Goal: Transaction & Acquisition: Purchase product/service

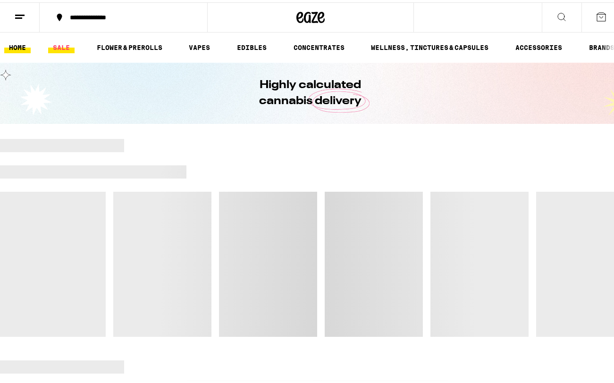
click at [58, 47] on link "SALE" at bounding box center [61, 45] width 26 height 11
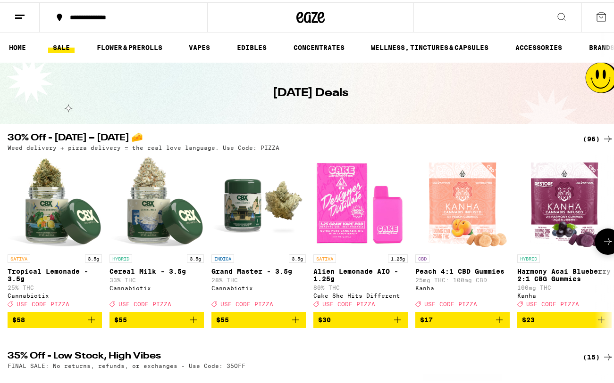
click at [361, 216] on img "Open page for Alien Lemonade AIO - 1.25g from Cake She Hits Different" at bounding box center [360, 200] width 94 height 94
click at [583, 140] on div "(96)" at bounding box center [597, 136] width 31 height 11
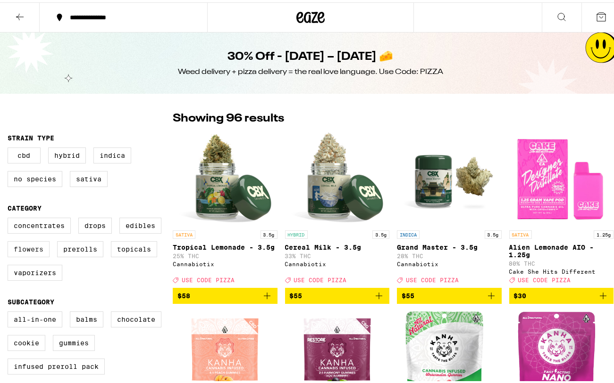
click at [24, 253] on label "Flowers" at bounding box center [29, 247] width 42 height 16
click at [10, 217] on input "Flowers" at bounding box center [9, 217] width 0 height 0
checkbox input "true"
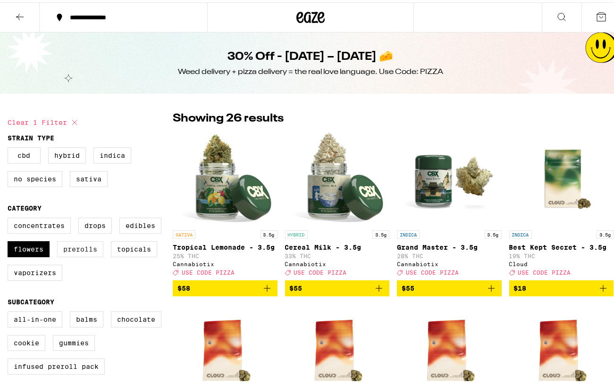
click at [83, 253] on label "Prerolls" at bounding box center [80, 247] width 46 height 16
click at [10, 217] on input "Prerolls" at bounding box center [9, 217] width 0 height 0
checkbox input "true"
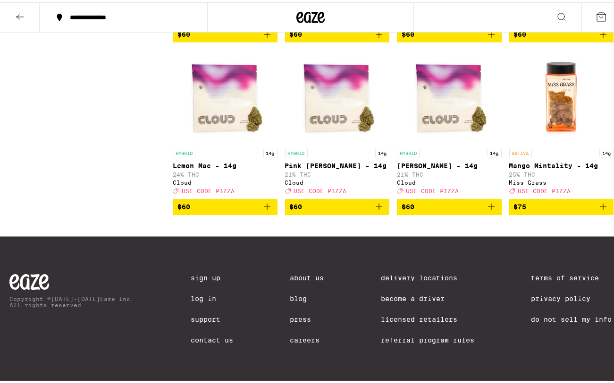
scroll to position [1281, 0]
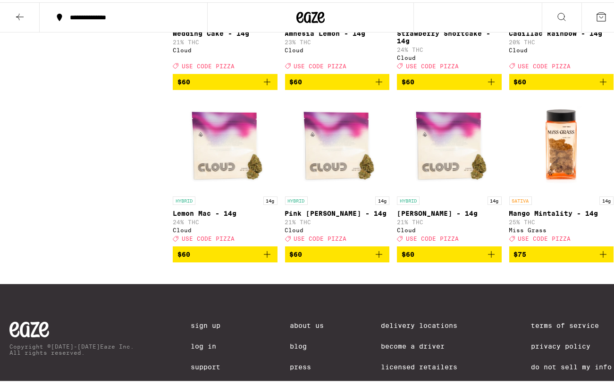
click at [561, 190] on img "Open page for Mango Mintality - 14g from Miss Grass" at bounding box center [561, 142] width 94 height 94
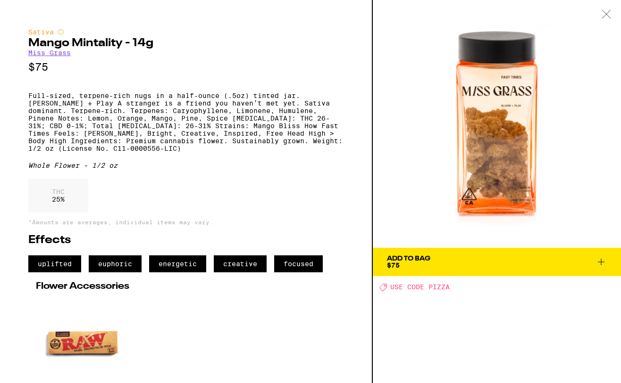
click at [422, 264] on div "Add To Bag $75" at bounding box center [408, 262] width 43 height 13
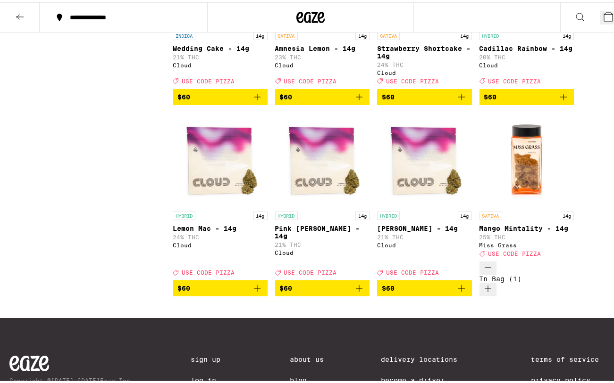
click at [602, 16] on icon at bounding box center [607, 14] width 11 height 11
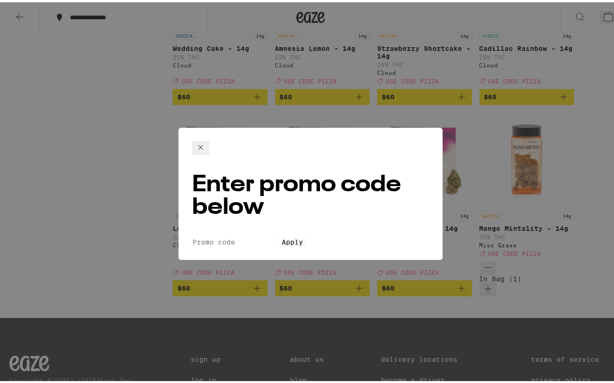
click at [247, 175] on div "Enter promo code below Promo Code Apply" at bounding box center [310, 191] width 264 height 133
click at [238, 236] on input "Promo Code" at bounding box center [235, 240] width 87 height 8
type input "pizza"
click at [300, 236] on button "Apply" at bounding box center [292, 240] width 27 height 8
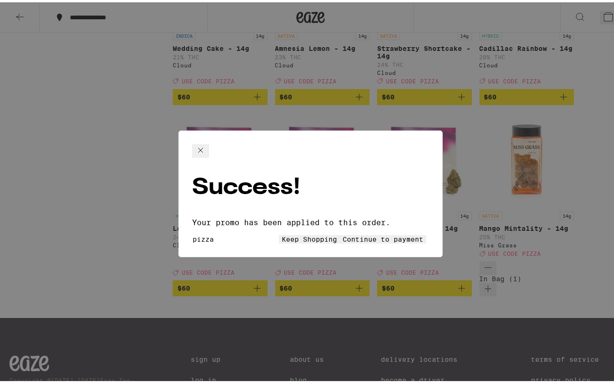
click at [363, 233] on span "Continue to payment" at bounding box center [382, 237] width 81 height 8
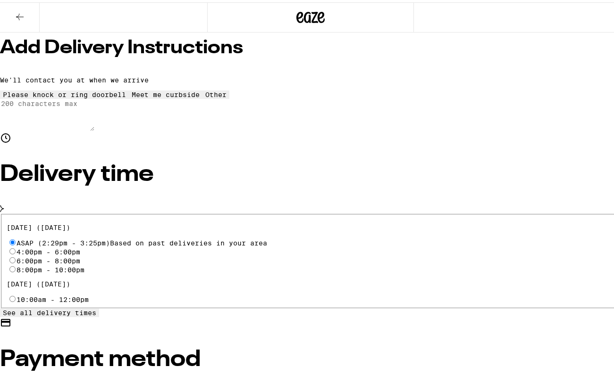
scroll to position [168, 0]
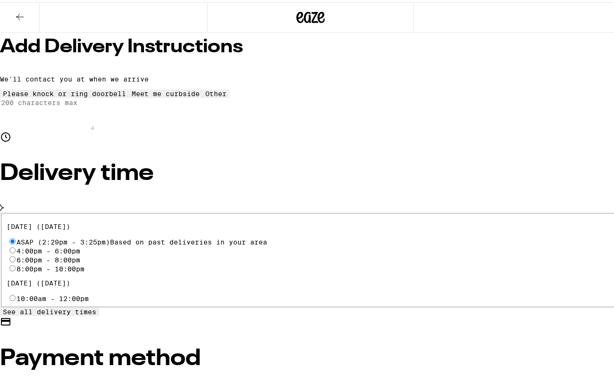
radio input "true"
type input "5"
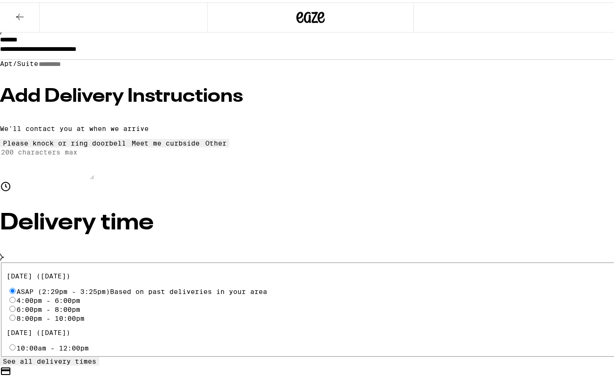
scroll to position [0, 0]
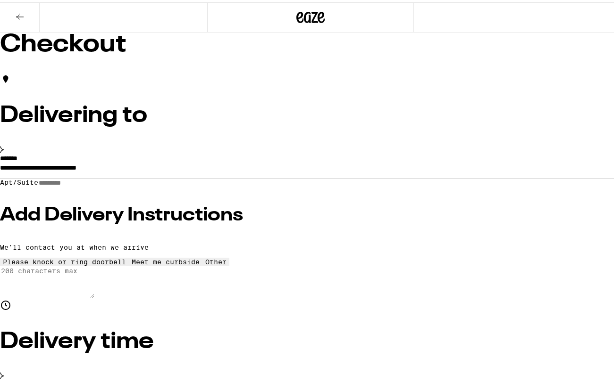
click at [305, 17] on icon at bounding box center [311, 14] width 14 height 11
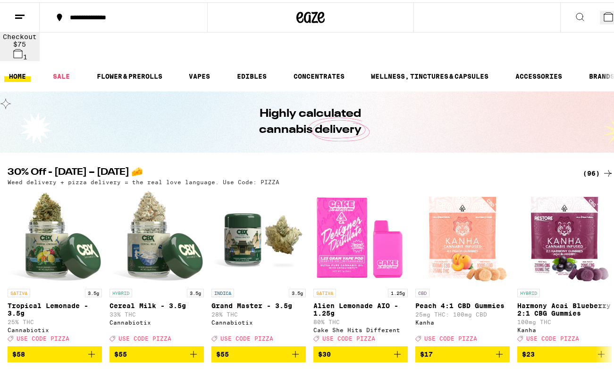
click at [582, 166] on div "(96)" at bounding box center [597, 171] width 31 height 11
click at [588, 166] on div "(96)" at bounding box center [597, 171] width 31 height 11
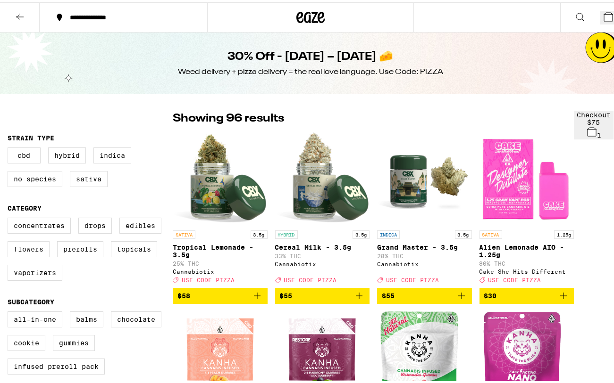
click at [29, 255] on label "Flowers" at bounding box center [29, 247] width 42 height 16
click at [10, 217] on input "Flowers" at bounding box center [9, 217] width 0 height 0
checkbox input "true"
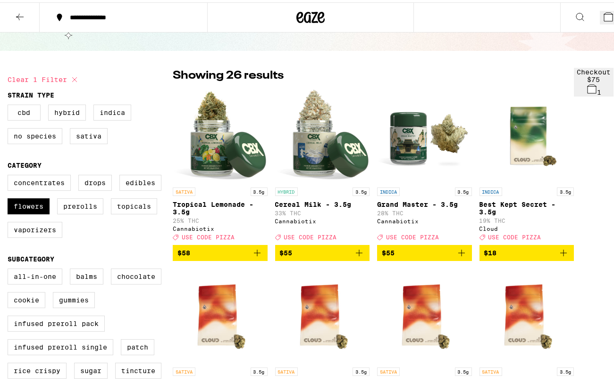
scroll to position [28, 0]
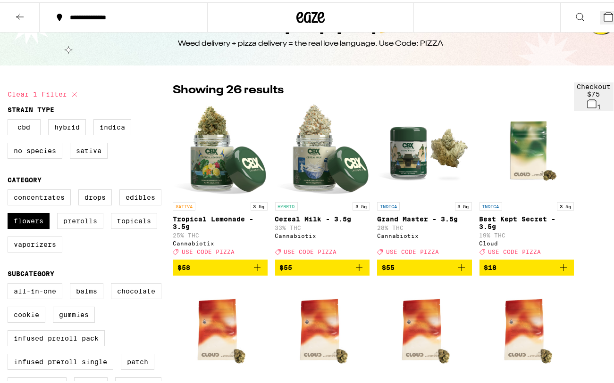
click at [72, 223] on label "Prerolls" at bounding box center [80, 219] width 46 height 16
click at [10, 189] on input "Prerolls" at bounding box center [9, 189] width 0 height 0
checkbox input "true"
click at [31, 217] on label "Flowers" at bounding box center [29, 219] width 42 height 16
click at [10, 189] on input "Flowers" at bounding box center [9, 189] width 0 height 0
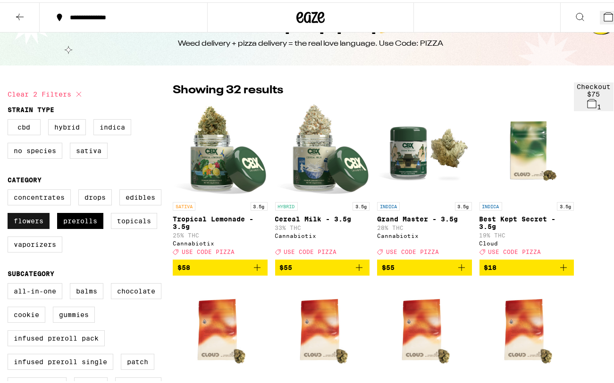
checkbox input "false"
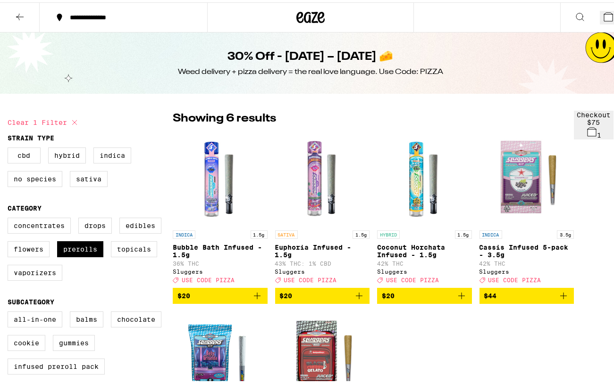
click at [263, 299] on icon "Add to bag" at bounding box center [256, 293] width 11 height 11
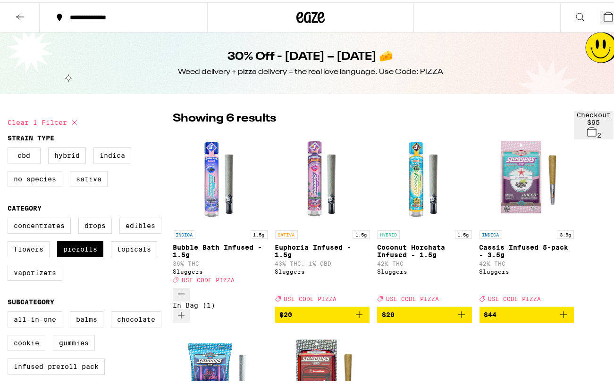
click at [602, 14] on icon at bounding box center [607, 14] width 11 height 11
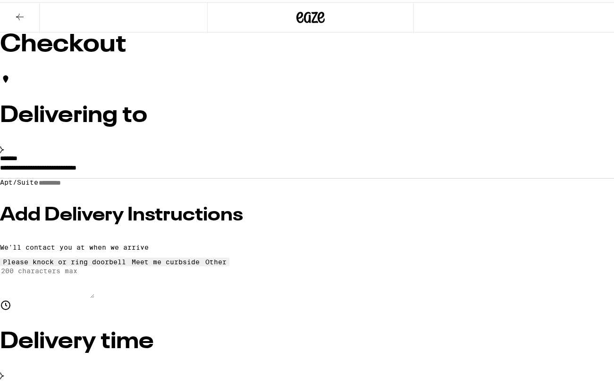
type input "5"
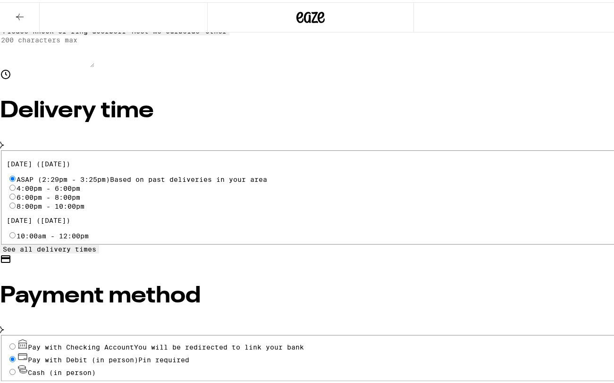
scroll to position [262, 0]
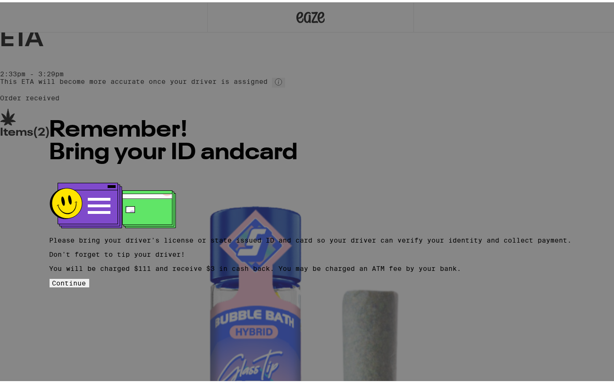
click at [89, 285] on button "Continue" at bounding box center [70, 281] width 40 height 8
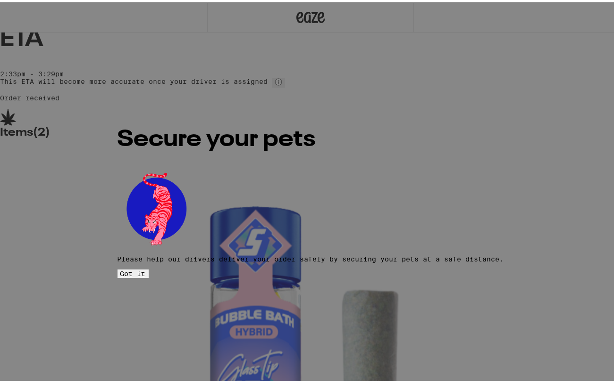
click at [149, 267] on button "Got it" at bounding box center [132, 271] width 31 height 8
